Goal: Navigation & Orientation: Find specific page/section

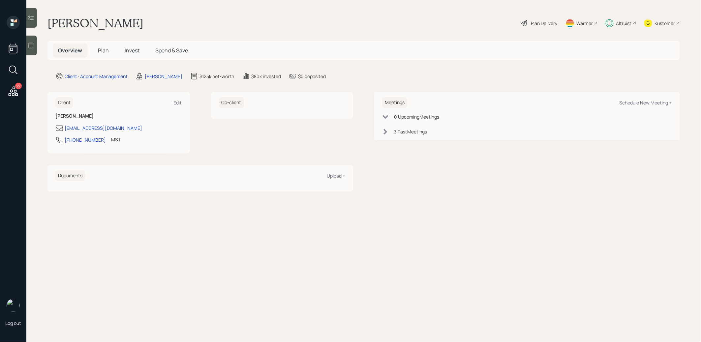
click at [102, 50] on span "Plan" at bounding box center [103, 50] width 11 height 7
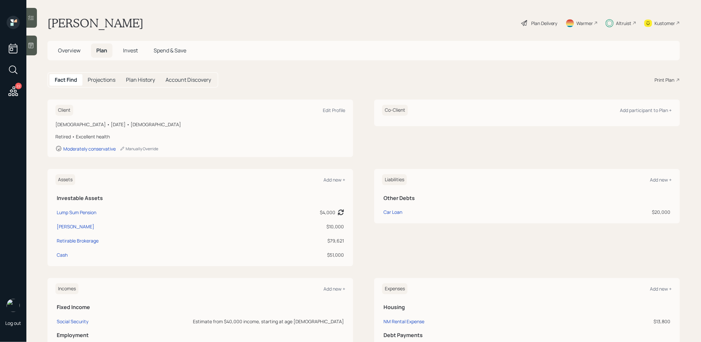
click at [132, 49] on span "Invest" at bounding box center [130, 50] width 15 height 7
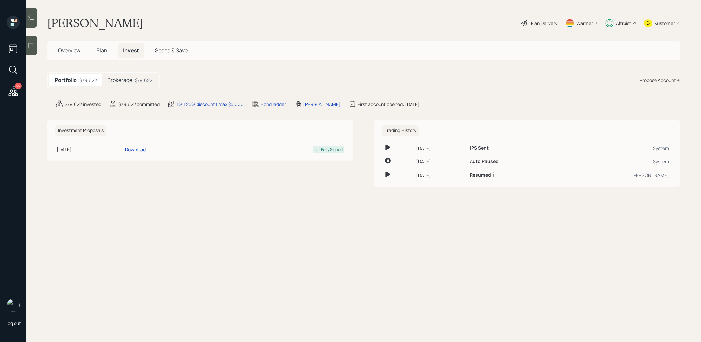
click at [127, 80] on h5 "Brokerage" at bounding box center [120, 80] width 25 height 6
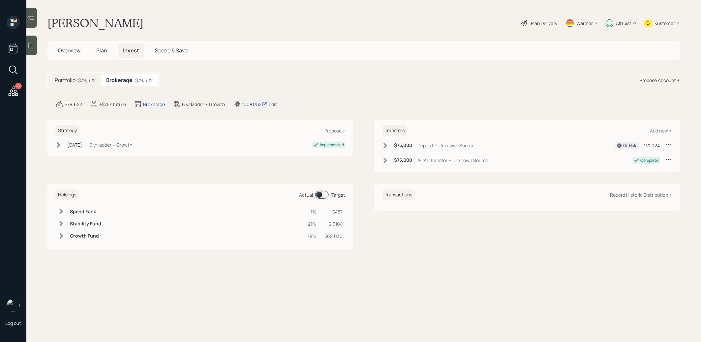
click at [252, 102] on div "10081752" at bounding box center [254, 104] width 25 height 7
